Goal: Task Accomplishment & Management: Manage account settings

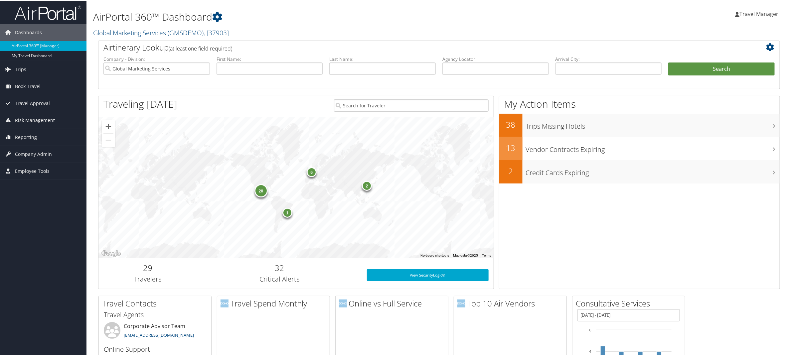
scroll to position [2, 0]
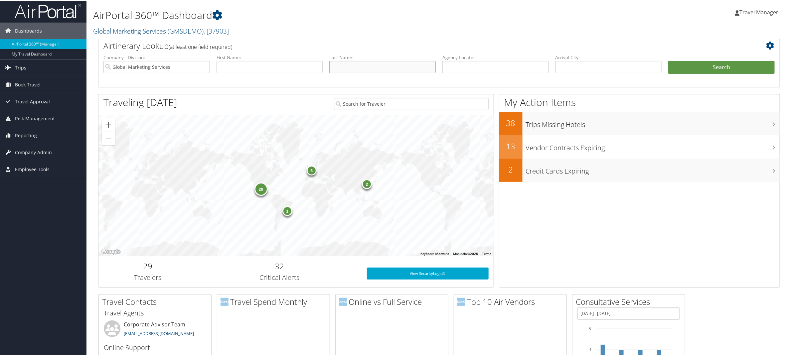
click at [351, 65] on input "text" at bounding box center [382, 66] width 106 height 12
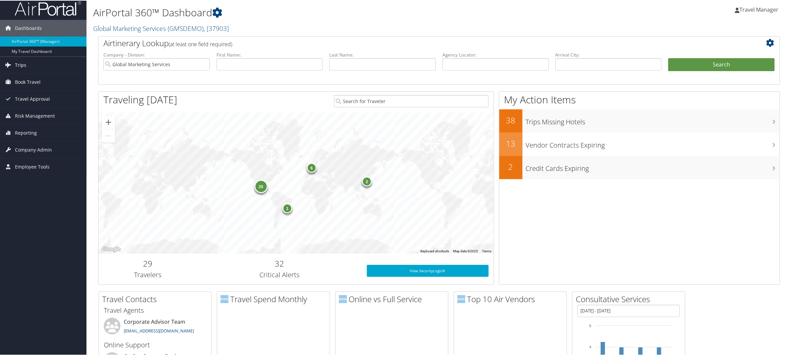
click at [18, 69] on span "Trips" at bounding box center [20, 64] width 11 height 17
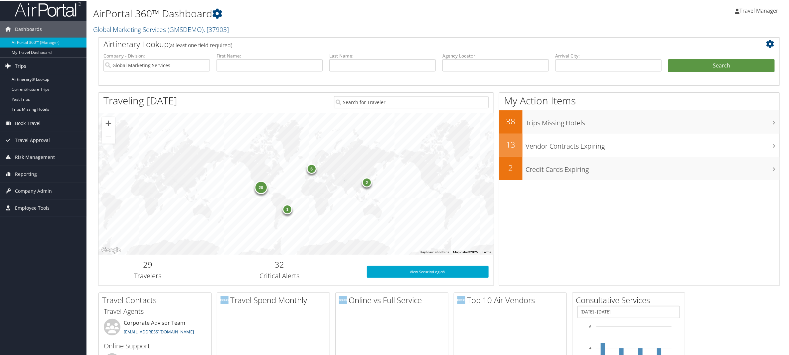
scroll to position [1, 0]
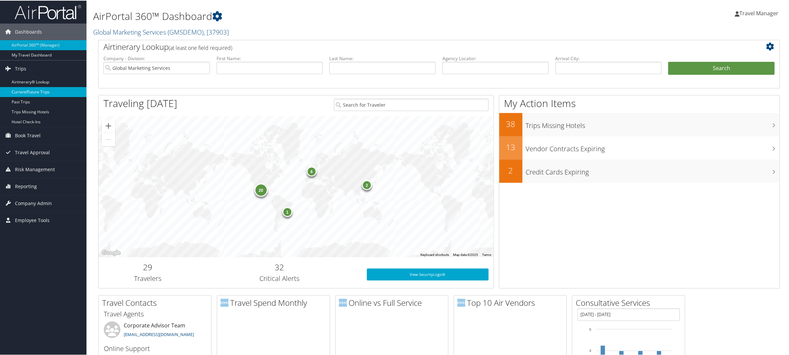
click at [24, 93] on link "Current/Future Trips" at bounding box center [43, 92] width 87 height 10
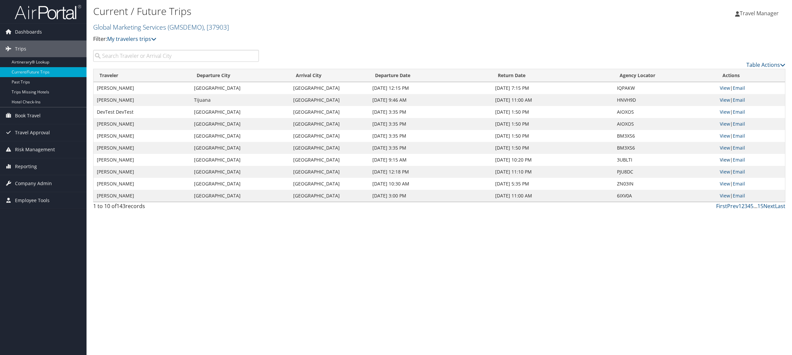
click at [725, 161] on link "View" at bounding box center [725, 160] width 10 height 6
click at [770, 207] on link "Next" at bounding box center [769, 206] width 12 height 7
click at [724, 89] on link "View" at bounding box center [725, 88] width 10 height 6
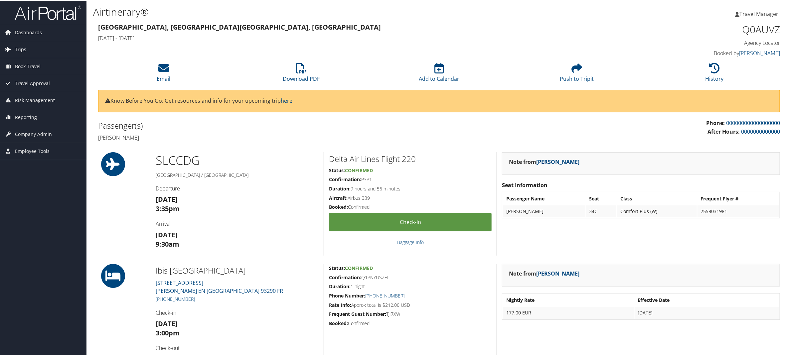
scroll to position [2, 0]
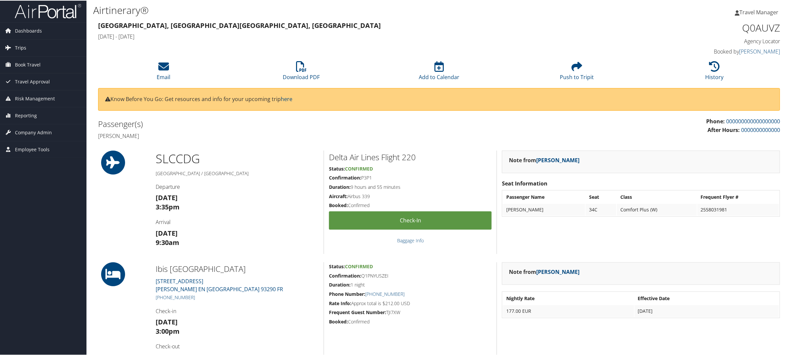
click at [22, 53] on span "Trips" at bounding box center [20, 47] width 11 height 17
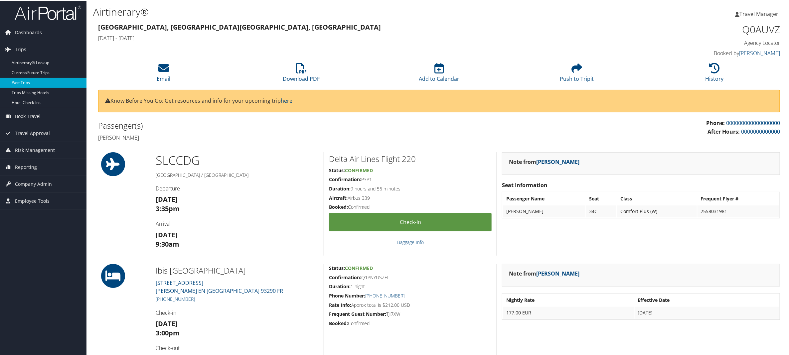
click at [18, 82] on link "Past Trips" at bounding box center [43, 82] width 87 height 10
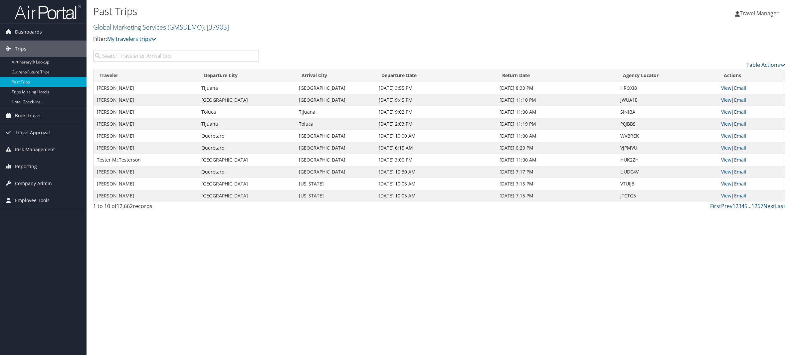
click at [780, 67] on icon at bounding box center [782, 64] width 5 height 5
click at [754, 66] on div at bounding box center [396, 177] width 792 height 355
click at [15, 49] on span "Trips" at bounding box center [20, 49] width 11 height 17
click at [25, 101] on span "Risk Management" at bounding box center [35, 100] width 40 height 17
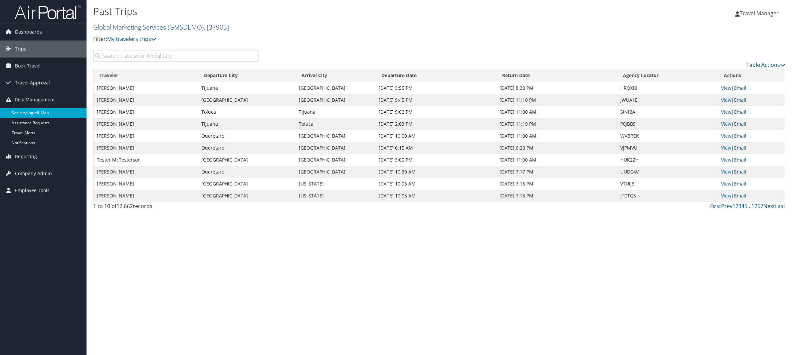
click at [24, 110] on link "SecurityLogic® Map" at bounding box center [43, 113] width 87 height 10
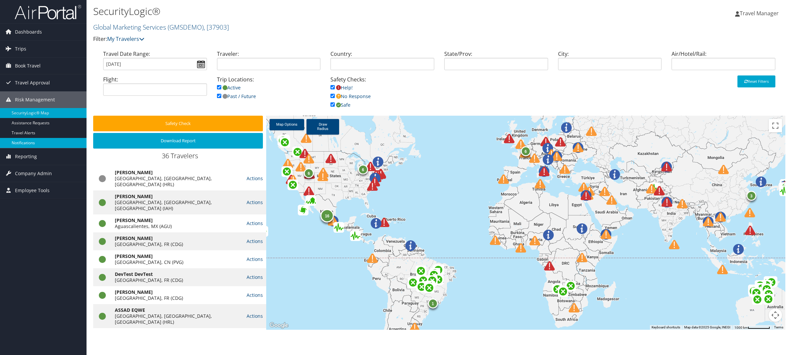
click at [20, 144] on link "Notifications" at bounding box center [43, 143] width 87 height 10
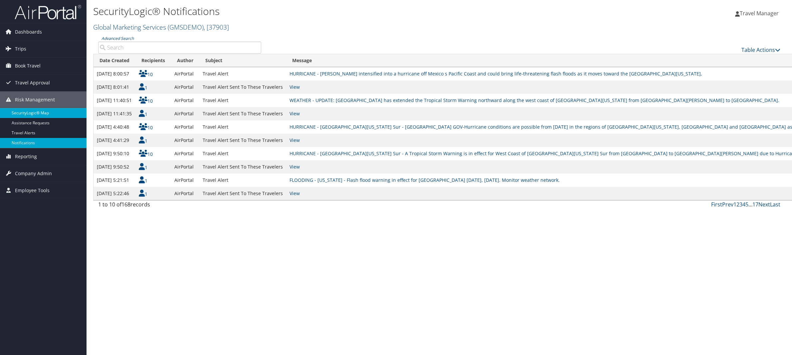
click at [27, 110] on link "SecurityLogic® Map" at bounding box center [43, 113] width 87 height 10
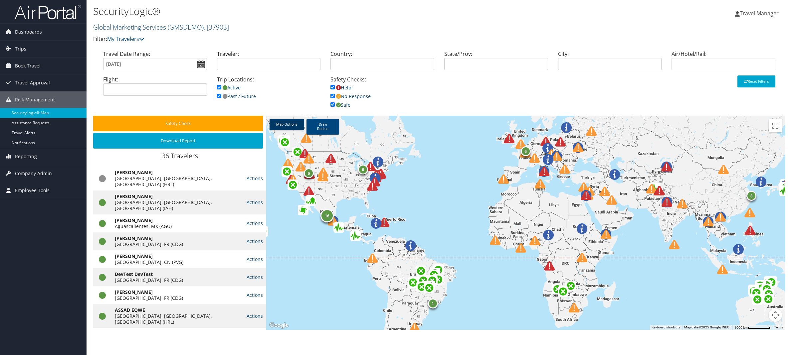
click at [287, 126] on link "Map Options" at bounding box center [287, 124] width 35 height 11
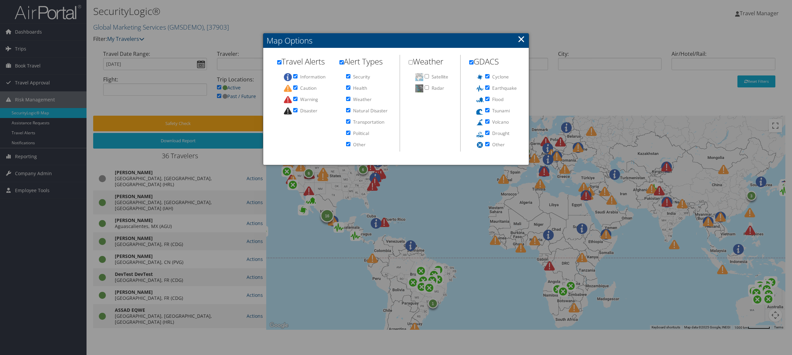
click at [519, 41] on link "×" at bounding box center [522, 38] width 8 height 13
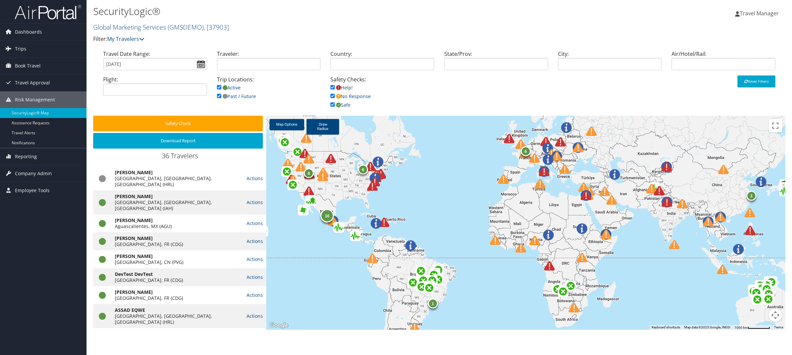
click at [373, 187] on img at bounding box center [372, 186] width 11 height 11
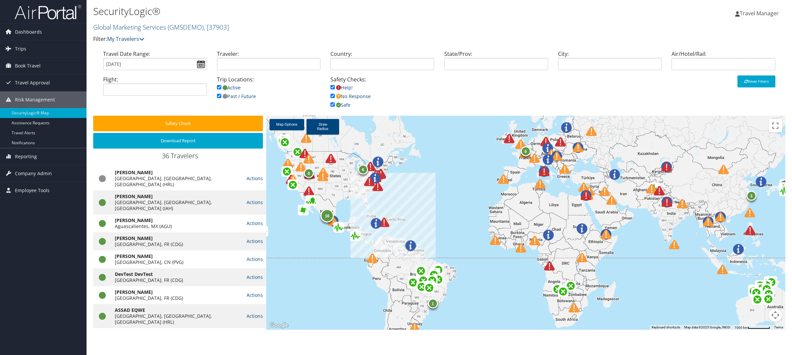
click at [379, 188] on img at bounding box center [377, 186] width 11 height 11
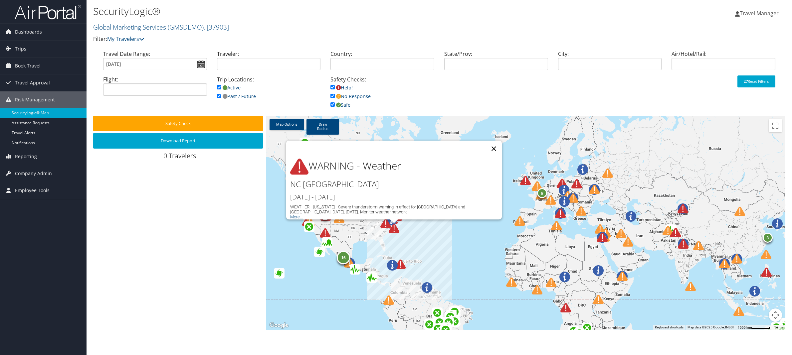
click at [494, 145] on button "Close" at bounding box center [494, 149] width 16 height 16
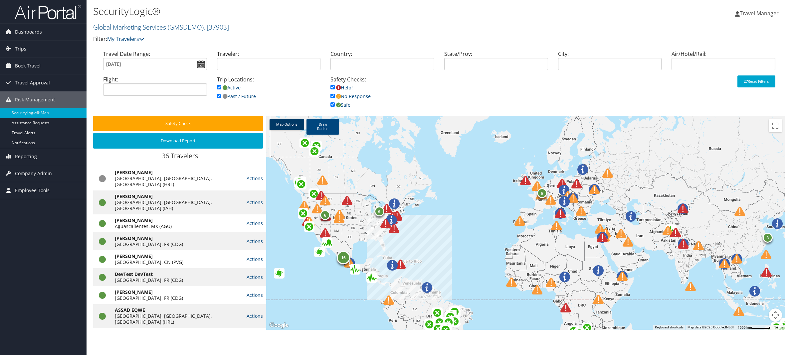
click at [291, 125] on link "Map Options" at bounding box center [287, 124] width 35 height 11
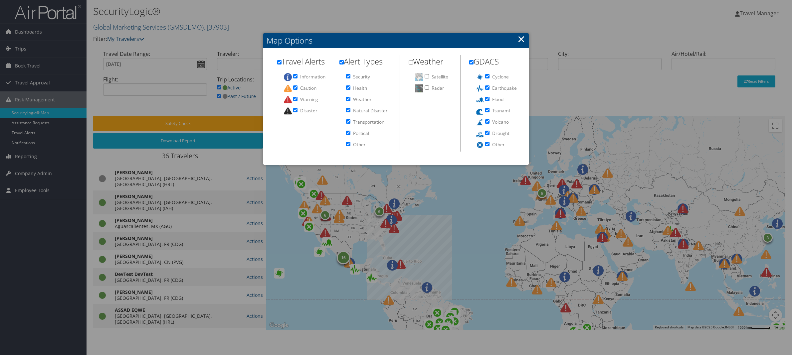
click at [427, 76] on input "Satellite" at bounding box center [427, 76] width 4 height 4
checkbox input "true"
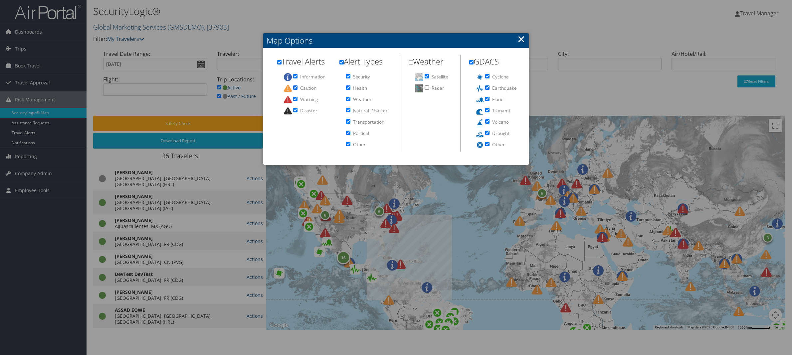
drag, startPoint x: 523, startPoint y: 40, endPoint x: 519, endPoint y: 60, distance: 20.4
click at [523, 40] on link "×" at bounding box center [522, 38] width 8 height 13
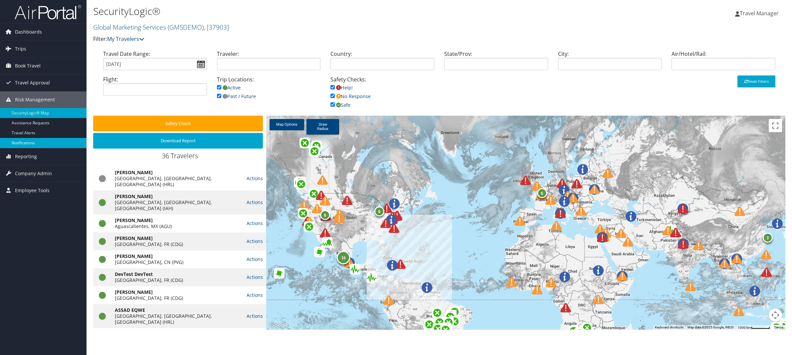
click at [22, 144] on link "Notifications" at bounding box center [43, 143] width 87 height 10
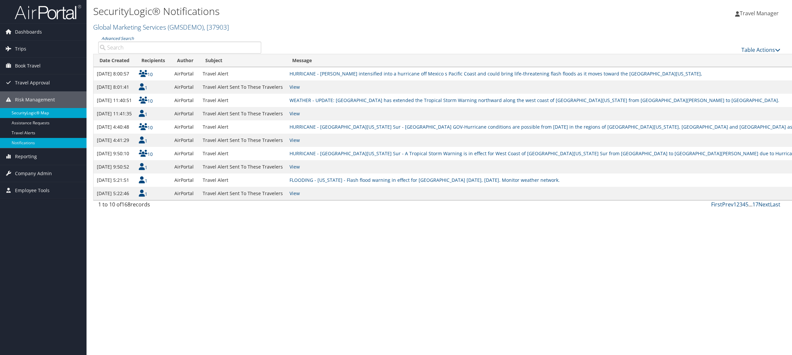
click at [35, 114] on link "SecurityLogic® Map" at bounding box center [43, 113] width 87 height 10
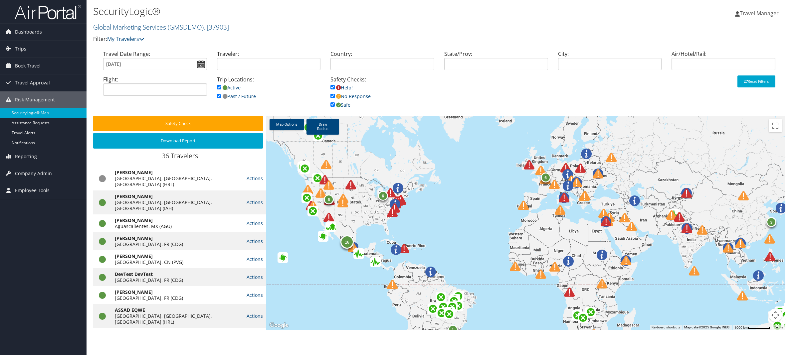
drag, startPoint x: 416, startPoint y: 203, endPoint x: 436, endPoint y: 229, distance: 33.4
click at [436, 229] on div "6 6 6 1 16 3" at bounding box center [525, 223] width 519 height 214
click at [26, 102] on span "Risk Management" at bounding box center [35, 100] width 40 height 17
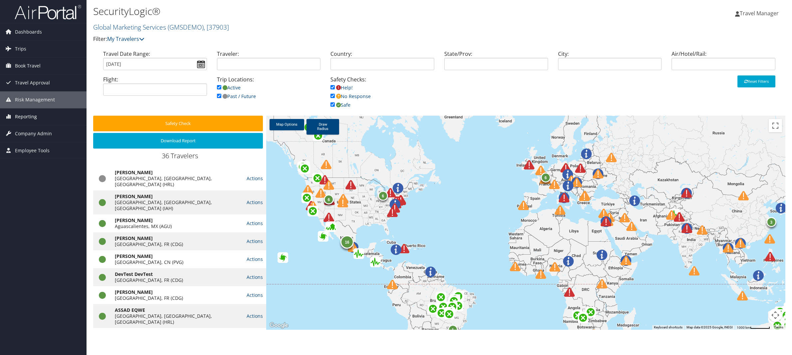
click at [24, 119] on span "Reporting" at bounding box center [26, 116] width 22 height 17
click at [22, 131] on link "Unused Tickets" at bounding box center [43, 130] width 87 height 10
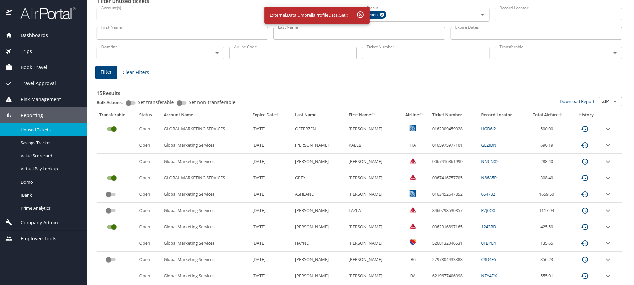
scroll to position [36, 0]
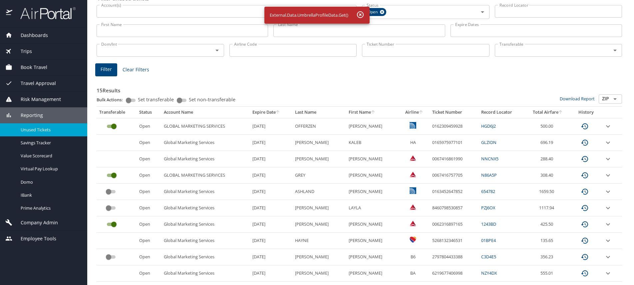
click at [359, 15] on icon "button" at bounding box center [360, 15] width 8 height 8
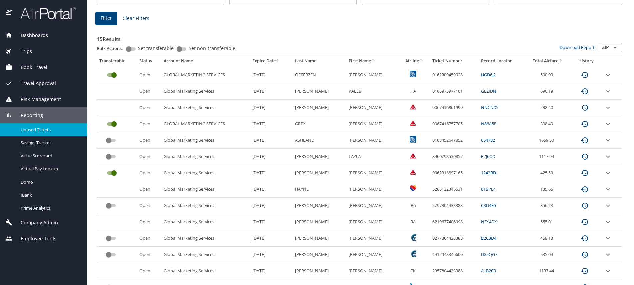
scroll to position [91, 0]
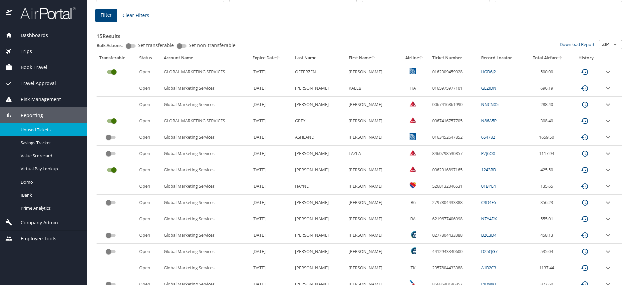
click at [535, 137] on td "1659.50" at bounding box center [548, 137] width 46 height 16
drag, startPoint x: 536, startPoint y: 136, endPoint x: 562, endPoint y: 134, distance: 25.4
click at [562, 134] on td "1659.50" at bounding box center [548, 137] width 46 height 16
click at [111, 137] on input "custom pagination table" at bounding box center [109, 137] width 24 height 8
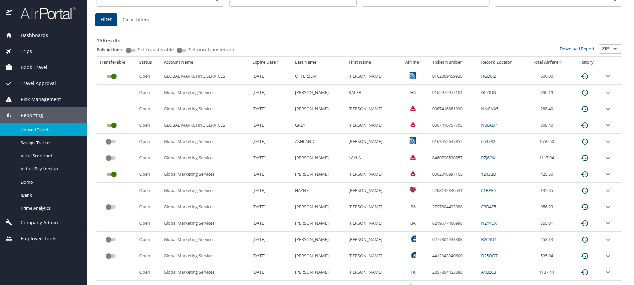
click at [471, 141] on td "0163452647852" at bounding box center [453, 141] width 49 height 16
click at [609, 109] on icon "expand row" at bounding box center [608, 109] width 8 height 8
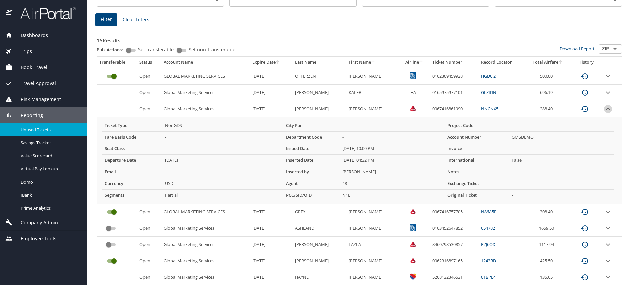
click at [608, 108] on icon "expand row" at bounding box center [608, 108] width 4 height 2
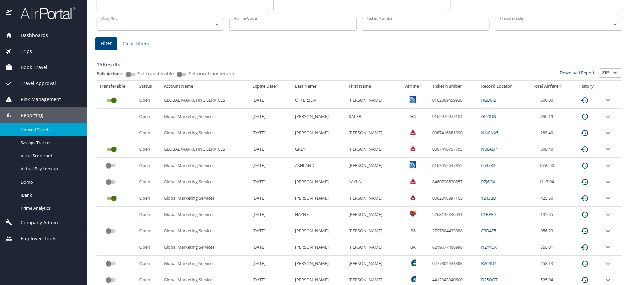
scroll to position [0, 0]
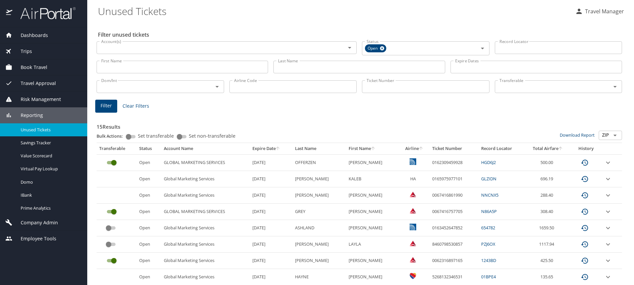
click at [26, 115] on span "Reporting" at bounding box center [27, 114] width 31 height 7
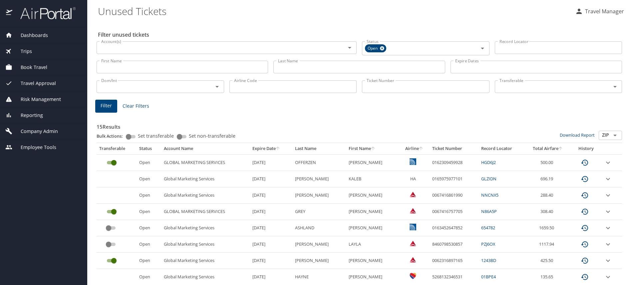
click at [36, 37] on span "Dashboards" at bounding box center [30, 35] width 36 height 7
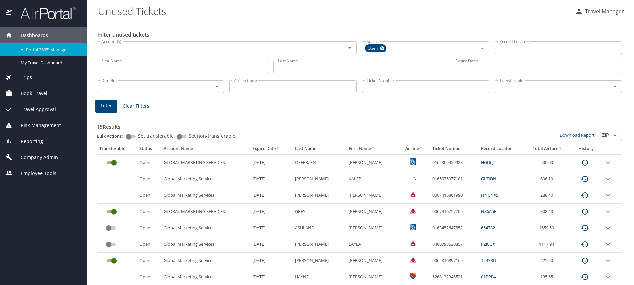
click at [28, 51] on span "AirPortal 360™ Manager" at bounding box center [50, 50] width 59 height 6
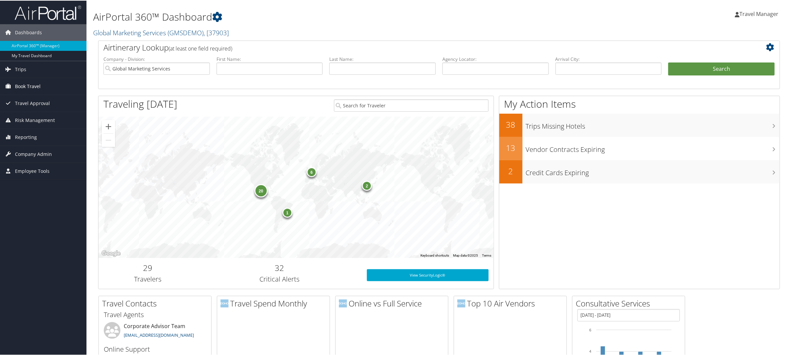
click at [28, 86] on span "Book Travel" at bounding box center [28, 86] width 26 height 17
click at [23, 111] on link "Book/Manage Online Trips" at bounding box center [43, 109] width 87 height 10
click at [22, 175] on span "Company Admin" at bounding box center [33, 173] width 37 height 17
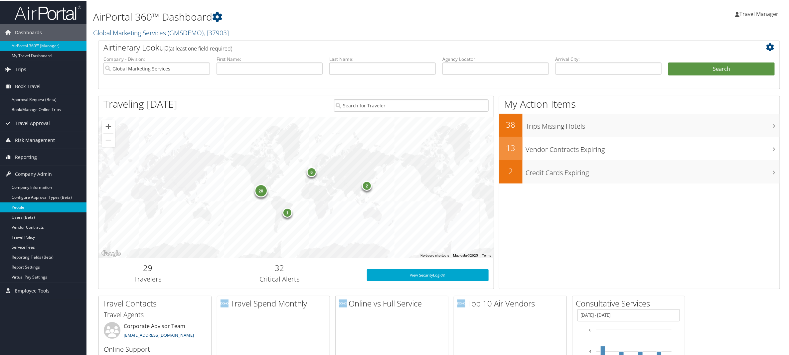
click at [18, 208] on link "People" at bounding box center [43, 207] width 87 height 10
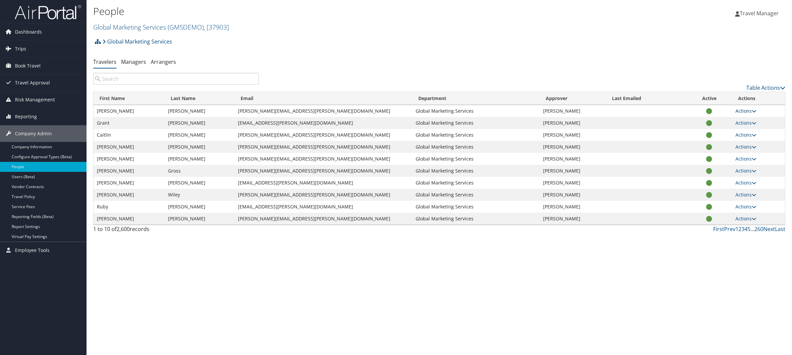
click at [752, 110] on icon at bounding box center [754, 111] width 5 height 5
click at [746, 109] on link "Actions" at bounding box center [746, 111] width 21 height 6
click at [18, 65] on span "Book Travel" at bounding box center [28, 66] width 26 height 17
